Goal: Information Seeking & Learning: Learn about a topic

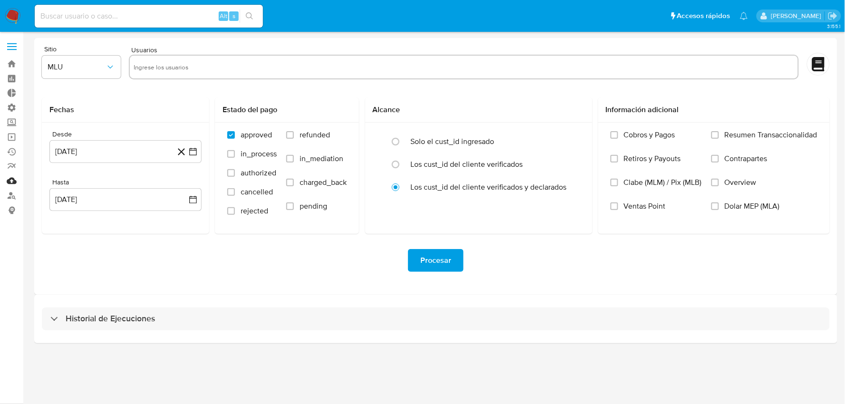
click at [10, 182] on link "Mulan" at bounding box center [56, 181] width 113 height 15
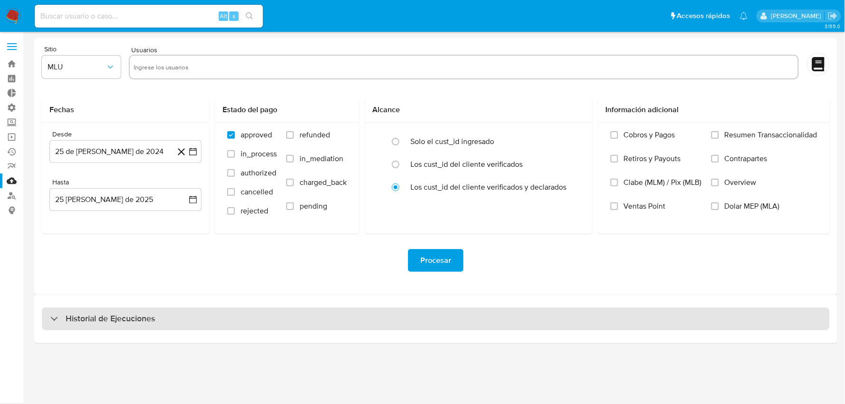
click at [91, 318] on h3 "Historial de Ejecuciones" at bounding box center [110, 318] width 89 height 11
select select "10"
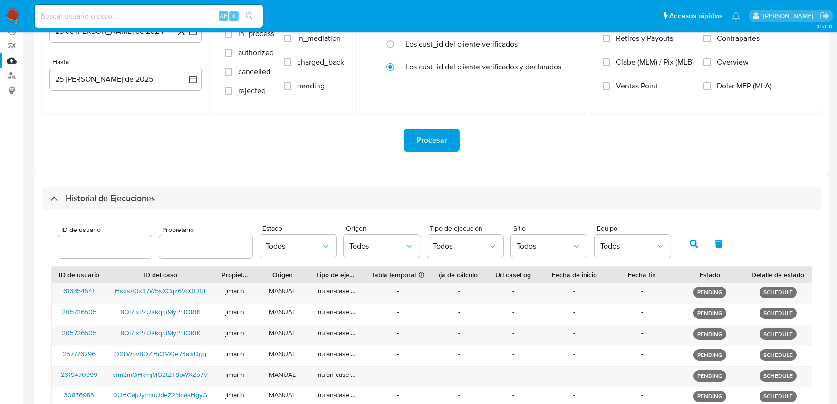
scroll to position [215, 0]
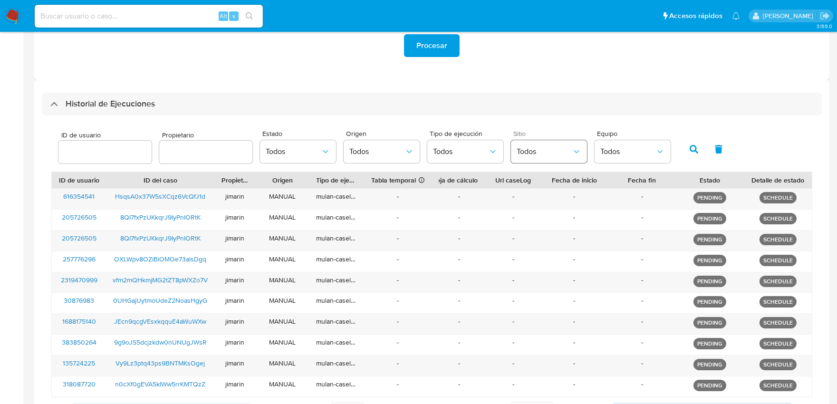
click at [540, 153] on span "Todos" at bounding box center [544, 152] width 55 height 10
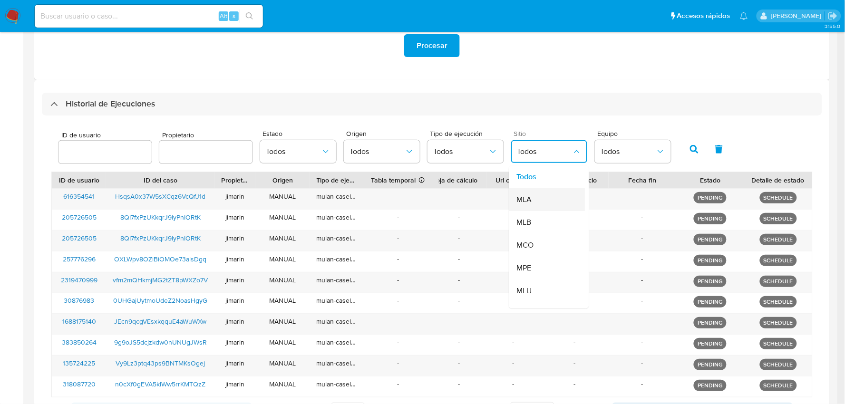
click at [539, 200] on div "MLA" at bounding box center [544, 200] width 55 height 23
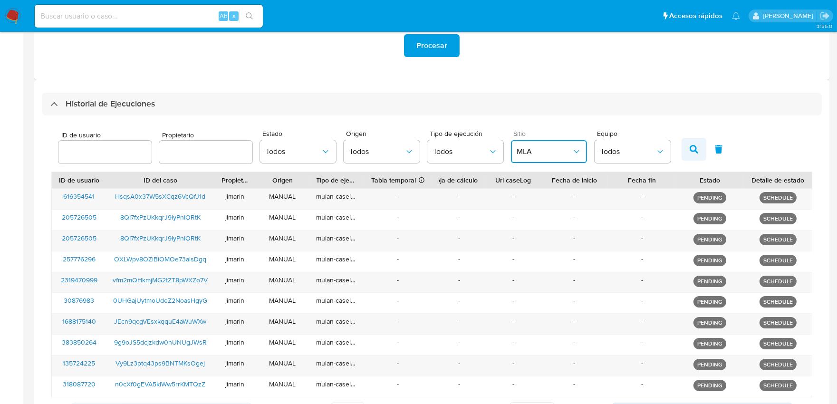
click at [690, 147] on icon "button" at bounding box center [694, 149] width 9 height 9
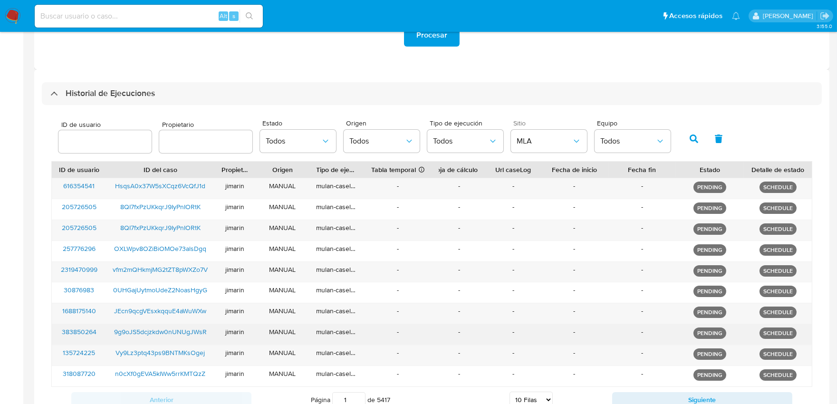
scroll to position [260, 0]
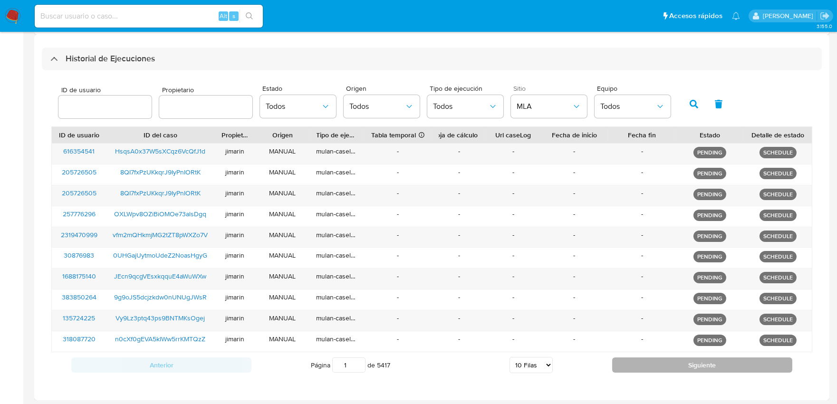
click at [686, 367] on button "Siguiente" at bounding box center [702, 364] width 180 height 15
type input "2"
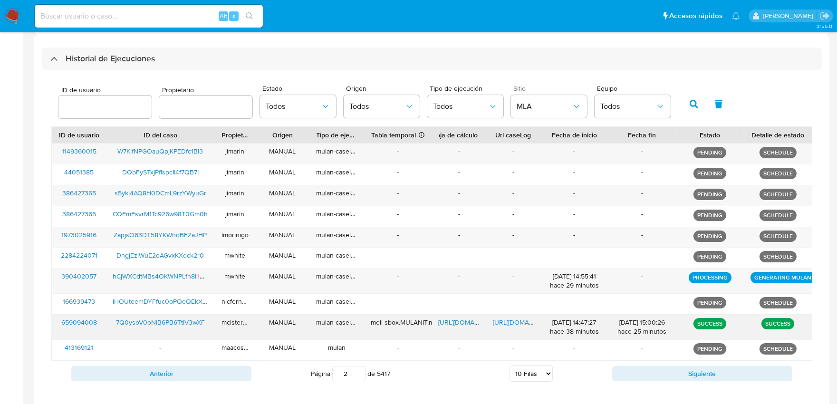
click at [505, 326] on span "https://docs.google.com/document/d/1czM_T3kkJQ5r4lhDg1qJC49bwh0VWkPw_ZVLO1gn1Ww…" at bounding box center [526, 323] width 66 height 10
click at [141, 321] on span "7Q0ysoV0oNIB6PB6TtIV3wXF" at bounding box center [160, 323] width 89 height 10
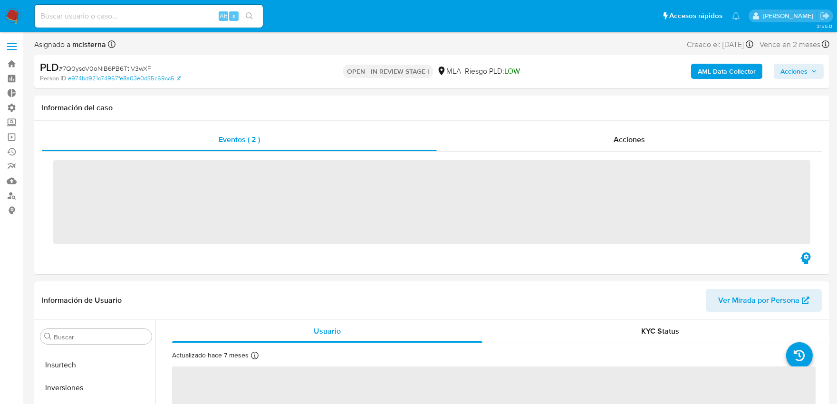
scroll to position [447, 0]
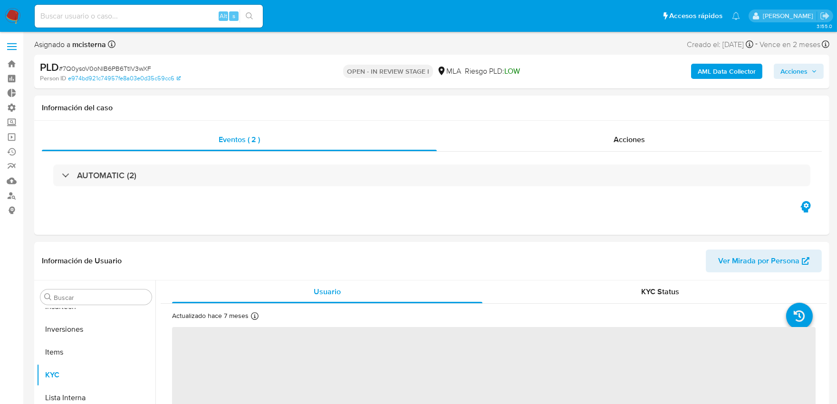
click at [714, 75] on b "AML Data Collector" at bounding box center [727, 71] width 58 height 15
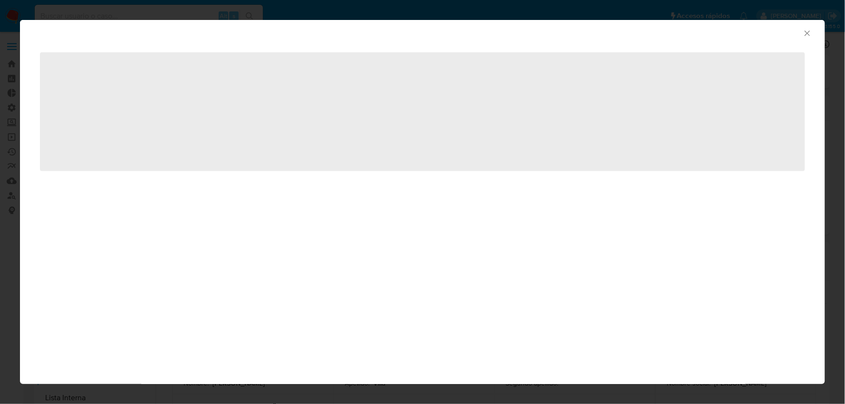
select select "10"
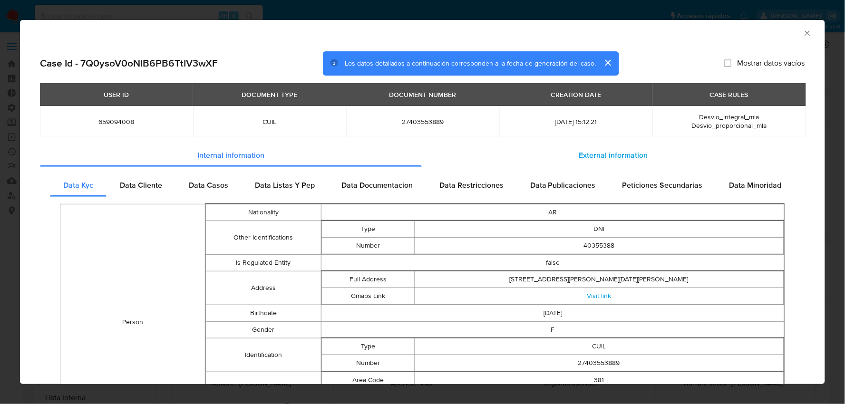
click at [623, 160] on div "External information" at bounding box center [614, 155] width 384 height 23
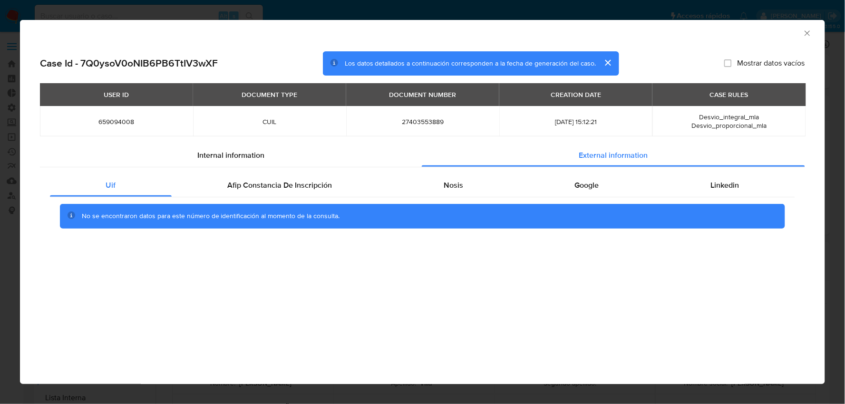
click at [806, 35] on icon "Cerrar ventana" at bounding box center [806, 32] width 5 height 5
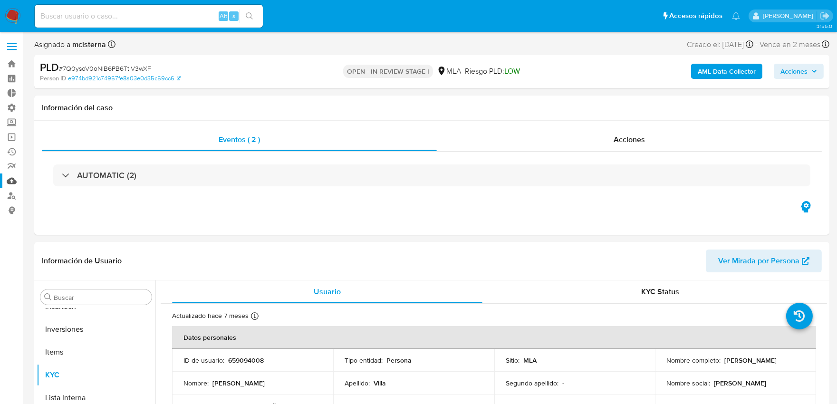
click at [16, 182] on link "Mulan" at bounding box center [56, 181] width 113 height 15
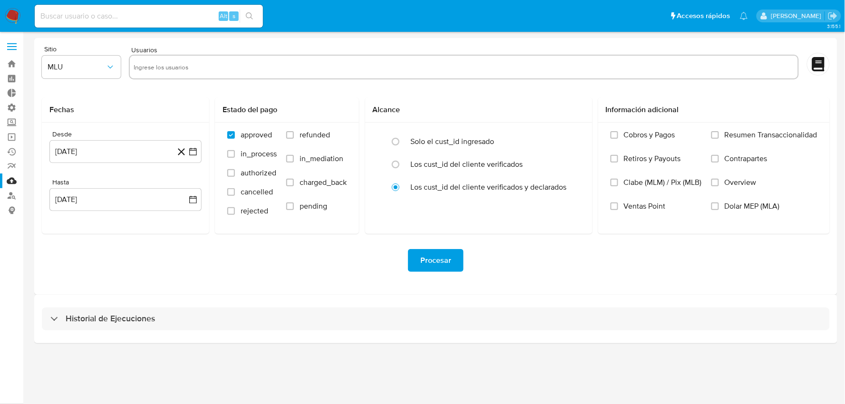
click at [17, 52] on label at bounding box center [12, 47] width 24 height 20
click at [0, 0] on input "checkbox" at bounding box center [0, 0] width 0 height 0
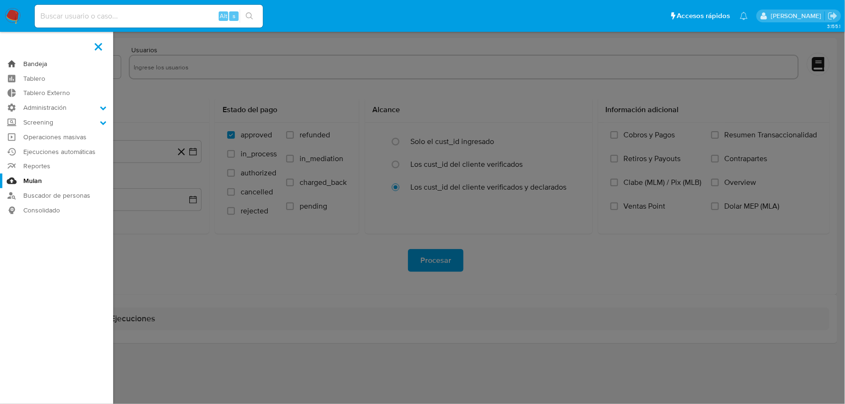
click at [40, 67] on link "Bandeja" at bounding box center [56, 64] width 113 height 15
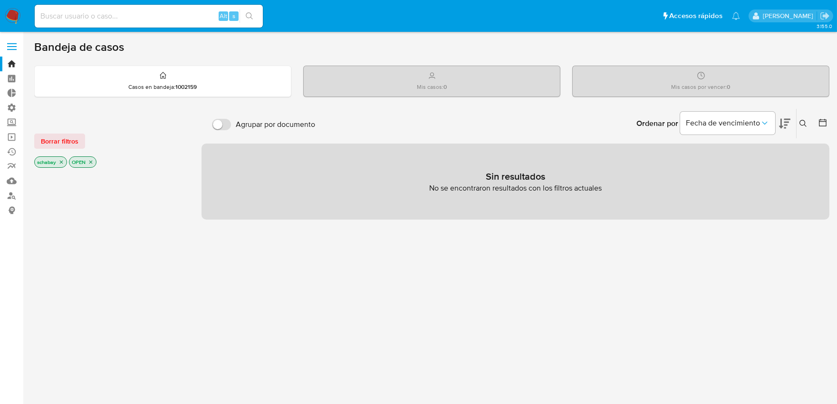
click at [62, 163] on icon "close-filter" at bounding box center [61, 162] width 6 height 6
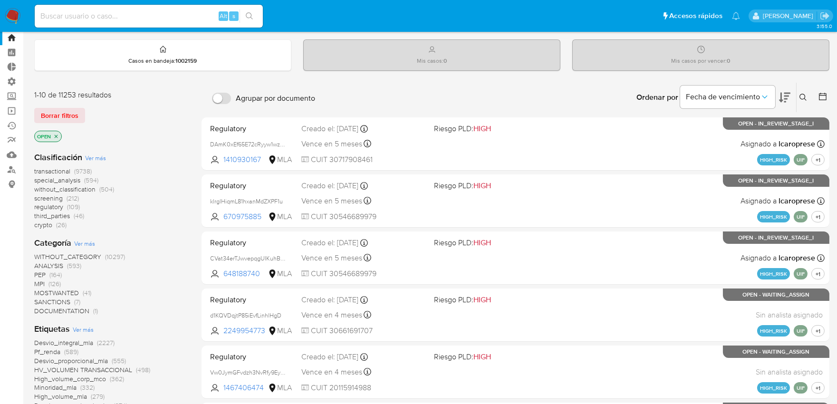
scroll to position [106, 0]
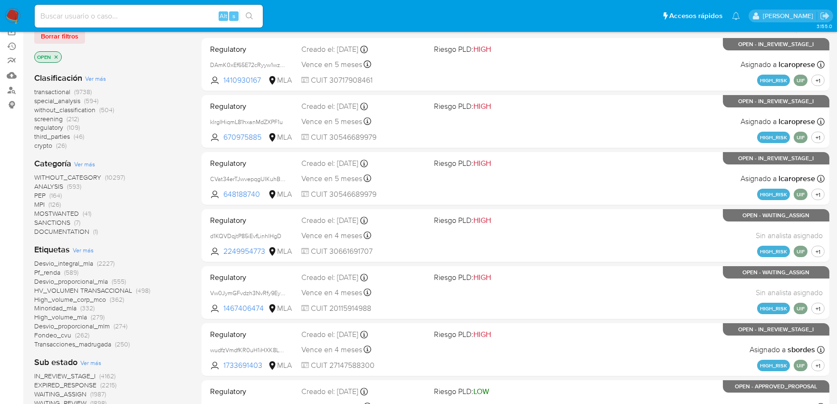
click at [53, 261] on span "Desvio_integral_mla" at bounding box center [63, 264] width 59 height 10
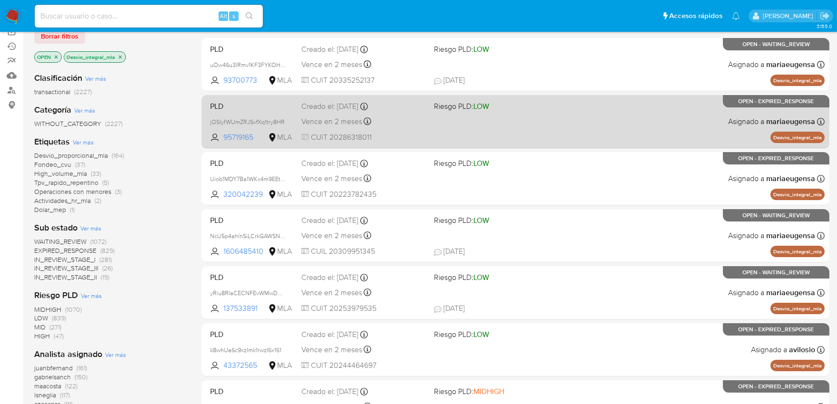
click at [297, 102] on div "PLD jOSIyfWUmZRJSvfXq1try8HR 95719165 MLA Riesgo PLD: LOW Creado el: 12/08/2025…" at bounding box center [515, 121] width 618 height 48
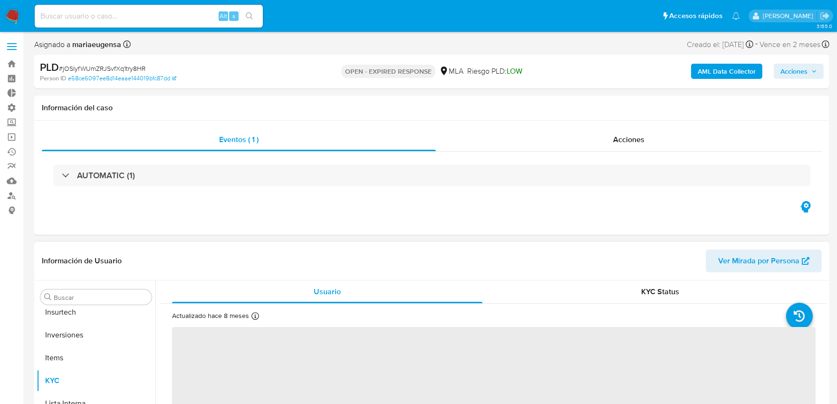
scroll to position [447, 0]
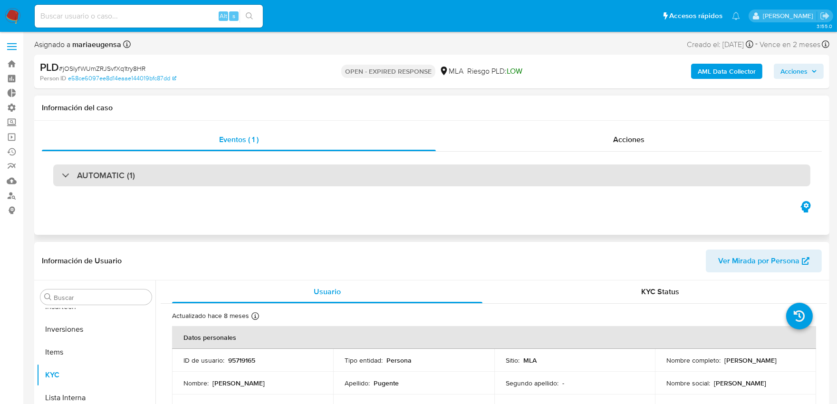
click at [147, 180] on div "AUTOMATIC (1)" at bounding box center [431, 175] width 757 height 22
select select "10"
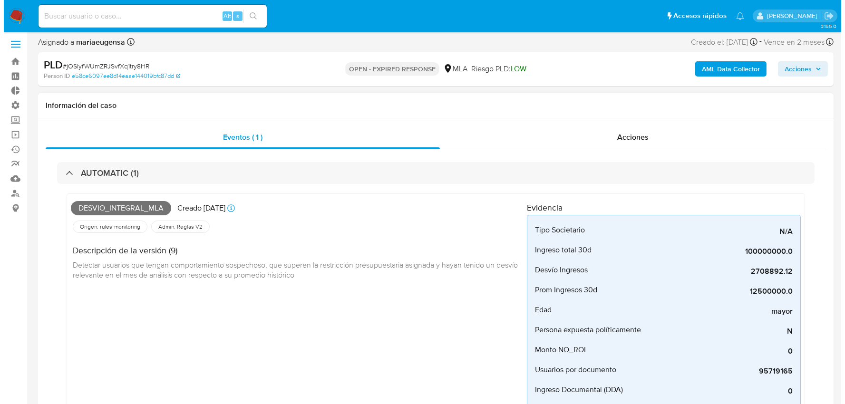
scroll to position [0, 0]
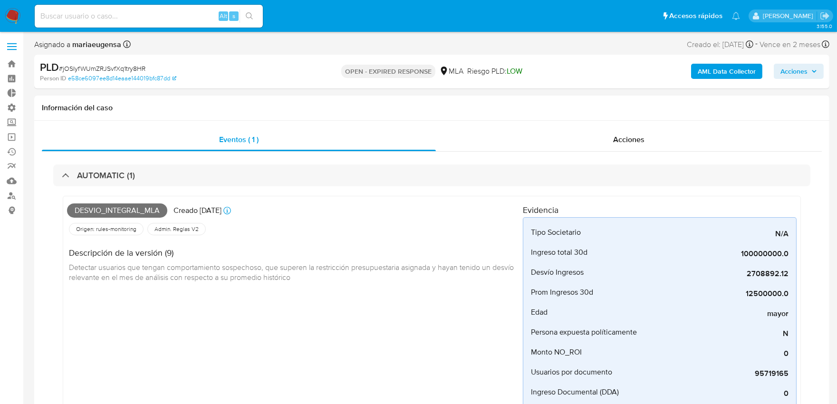
click at [712, 73] on b "AML Data Collector" at bounding box center [727, 71] width 58 height 15
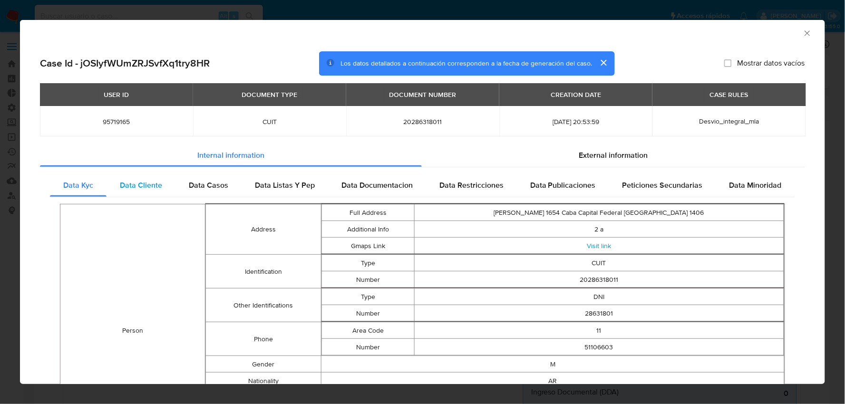
click at [143, 190] on span "Data Cliente" at bounding box center [141, 185] width 42 height 11
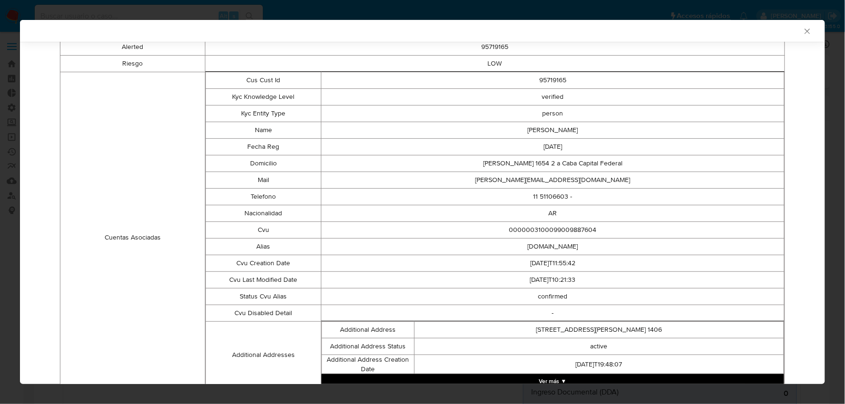
scroll to position [75, 0]
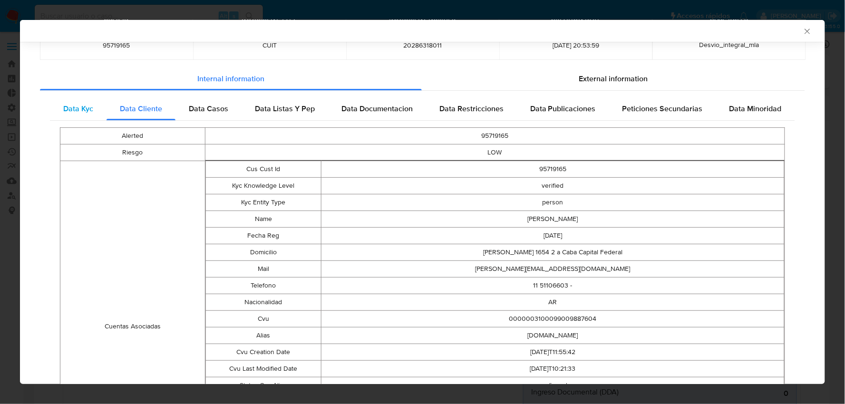
click at [63, 110] on span "Data Kyc" at bounding box center [78, 108] width 30 height 11
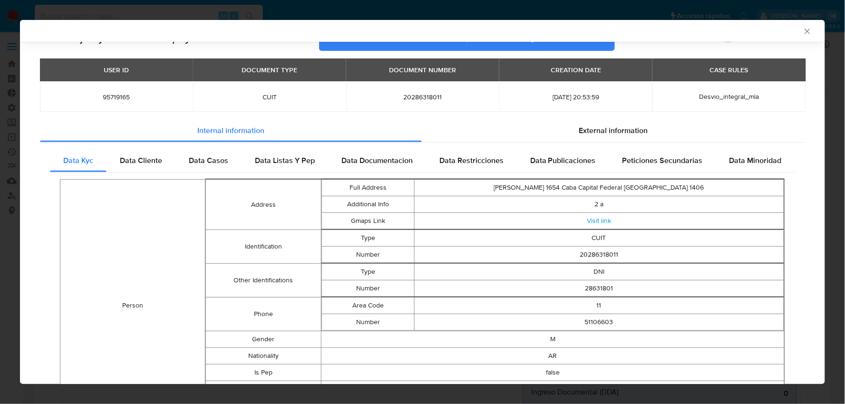
scroll to position [7, 0]
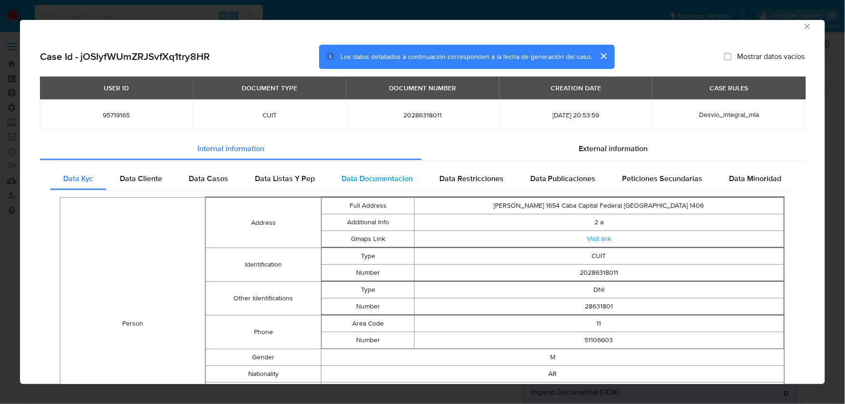
click at [387, 187] on div "Data Documentacion" at bounding box center [377, 178] width 98 height 23
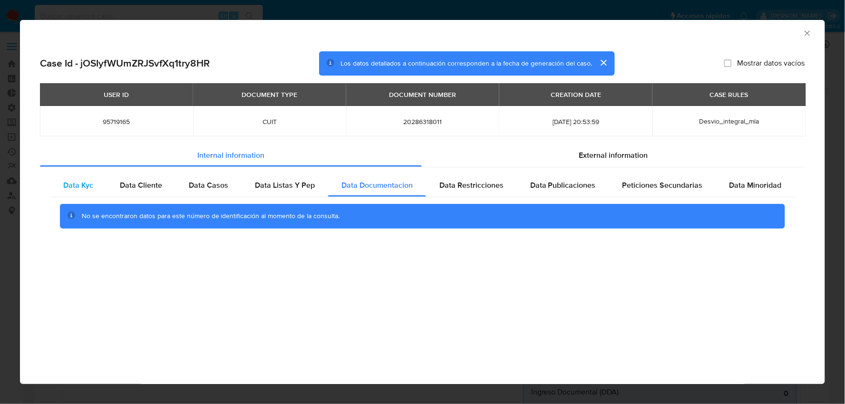
click at [83, 184] on span "Data Kyc" at bounding box center [78, 185] width 30 height 11
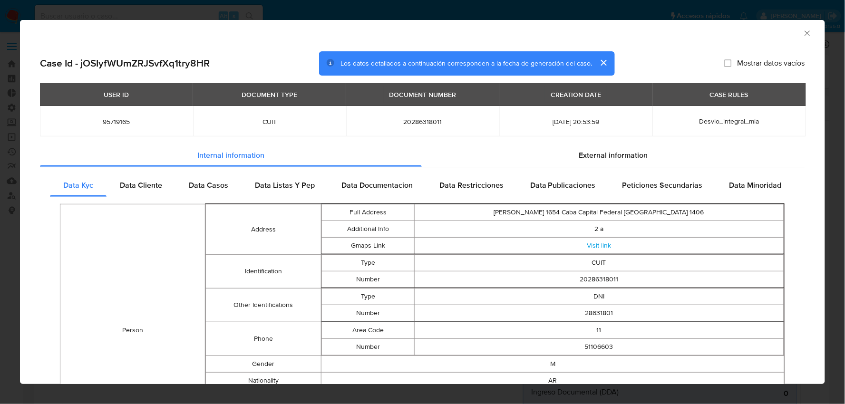
click at [802, 37] on icon "Cerrar ventana" at bounding box center [807, 34] width 10 height 10
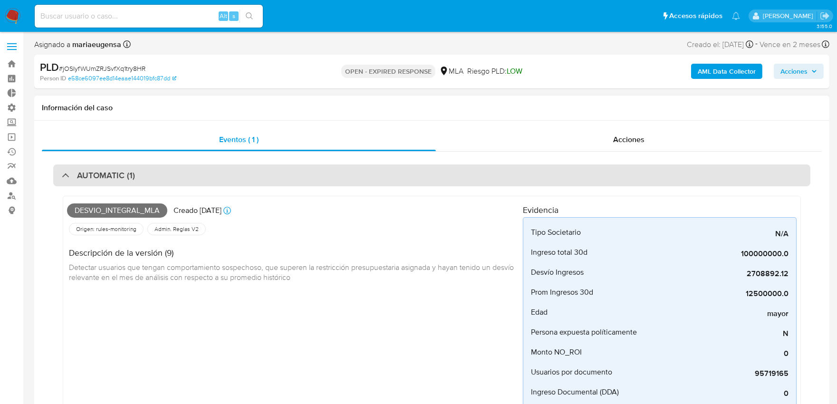
click at [65, 179] on div "AUTOMATIC (1)" at bounding box center [98, 175] width 73 height 10
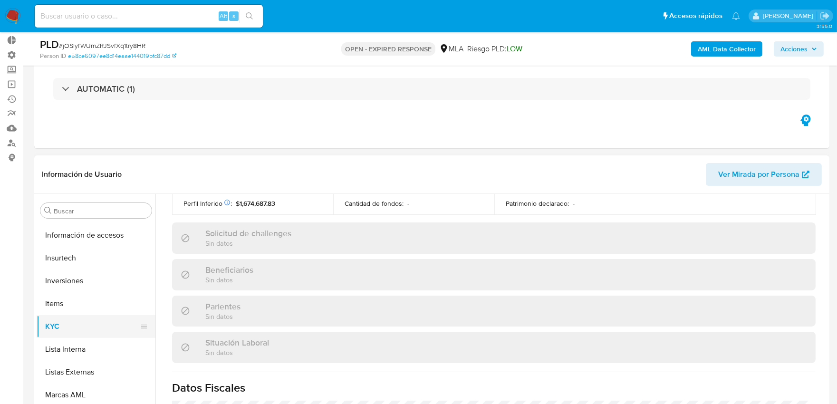
scroll to position [421, 0]
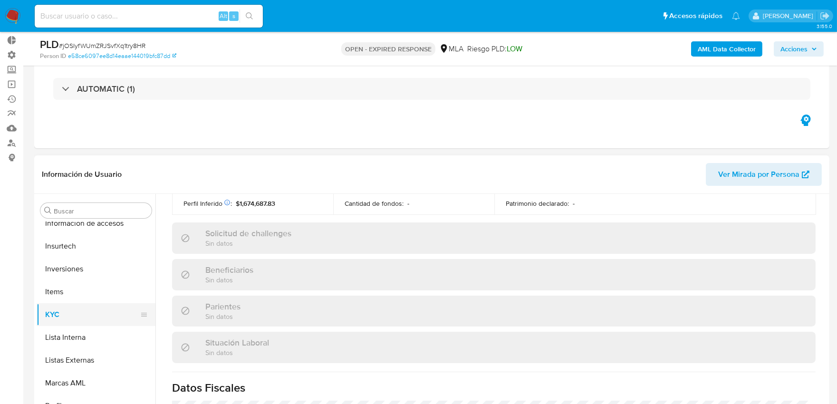
click at [65, 317] on button "KYC" at bounding box center [92, 314] width 111 height 23
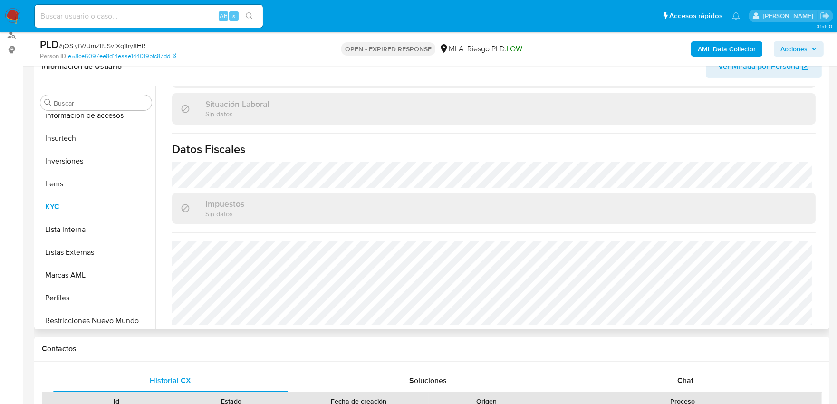
scroll to position [211, 0]
